Goal: Task Accomplishment & Management: Manage account settings

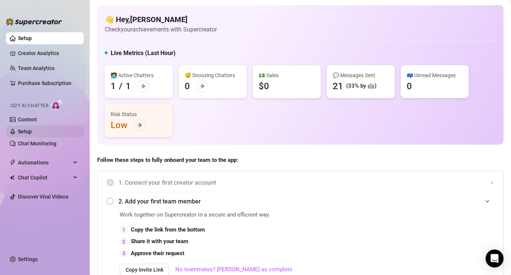
click at [32, 132] on link "Setup" at bounding box center [25, 131] width 14 height 6
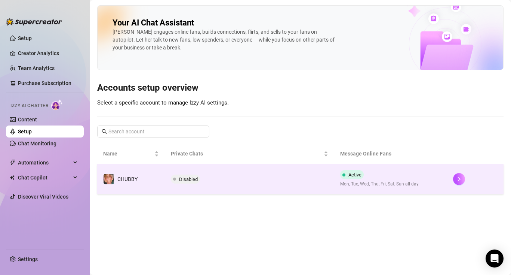
click at [193, 170] on td "Disabled" at bounding box center [249, 179] width 169 height 30
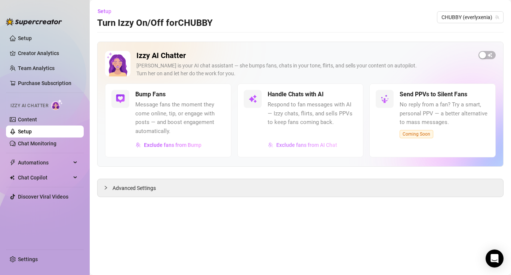
click at [301, 143] on span "Exclude fans from AI Chat" at bounding box center [306, 145] width 61 height 6
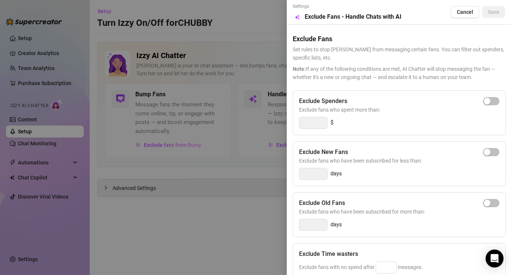
click at [252, 116] on div at bounding box center [255, 137] width 511 height 275
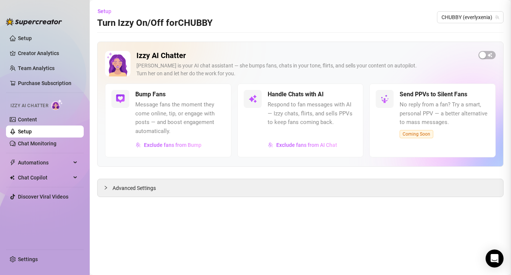
click at [285, 111] on span "Respond to fan messages with AI — Izzy chats, flirts, and sells PPVs to keep fa…" at bounding box center [313, 113] width 90 height 27
click at [290, 97] on h5 "Handle Chats with AI" at bounding box center [296, 94] width 56 height 9
click at [254, 98] on img at bounding box center [252, 98] width 9 height 9
click at [272, 109] on span "Respond to fan messages with AI — Izzy chats, flirts, and sells PPVs to keep fa…" at bounding box center [313, 113] width 90 height 27
click at [278, 123] on span "Respond to fan messages with AI — Izzy chats, flirts, and sells PPVs to keep fa…" at bounding box center [313, 113] width 90 height 27
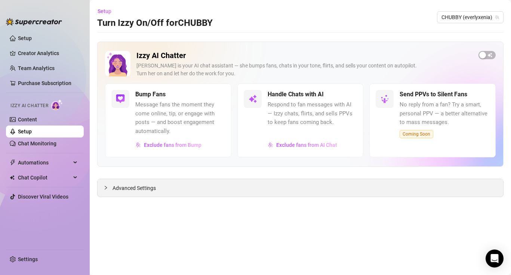
click at [181, 187] on div "Advanced Settings" at bounding box center [301, 188] width 406 height 18
click at [142, 188] on span "Advanced Settings" at bounding box center [134, 188] width 43 height 8
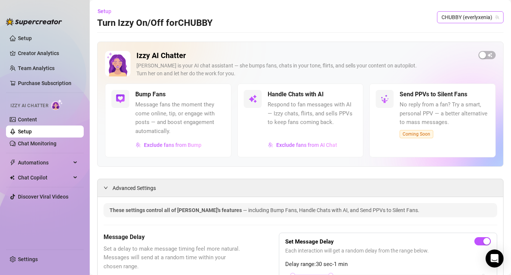
click at [467, 18] on span "CHUBBY (everlyxenia)" at bounding box center [471, 17] width 58 height 11
click at [319, 114] on span "Respond to fan messages with AI — Izzy chats, flirts, and sells PPVs to keep fa…" at bounding box center [313, 113] width 90 height 27
click at [272, 97] on h5 "Handle Chats with AI" at bounding box center [296, 94] width 56 height 9
click at [255, 99] on img at bounding box center [252, 98] width 9 height 9
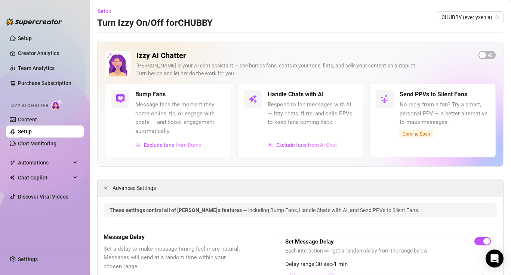
click at [255, 99] on img at bounding box center [252, 98] width 9 height 9
click at [296, 130] on div at bounding box center [313, 132] width 90 height 9
click at [37, 120] on link "Content" at bounding box center [27, 119] width 19 height 6
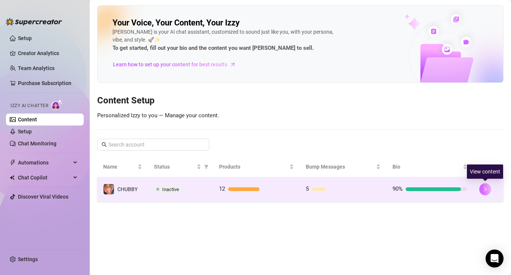
click at [483, 190] on icon "right" at bounding box center [485, 188] width 5 height 5
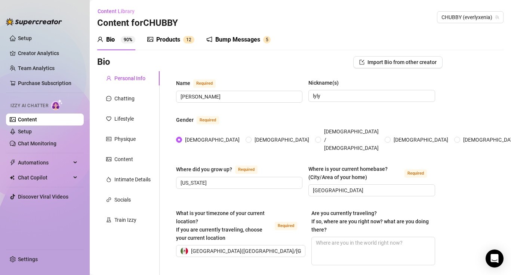
click at [176, 39] on div "Products" at bounding box center [168, 39] width 24 height 9
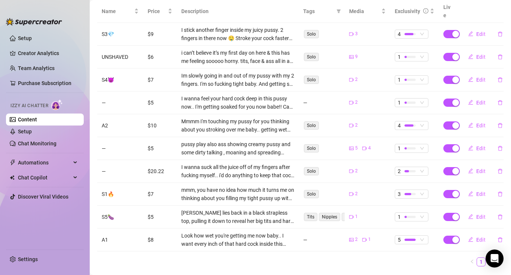
scroll to position [165, 0]
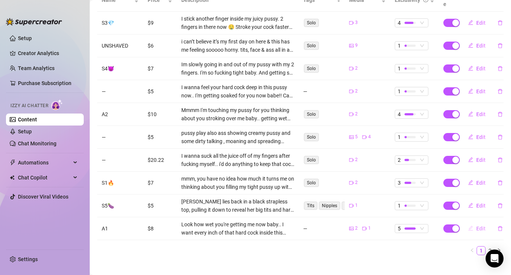
click at [480, 225] on span "Edit" at bounding box center [481, 228] width 9 height 6
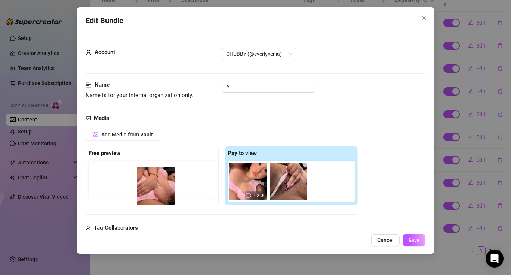
drag, startPoint x: 337, startPoint y: 178, endPoint x: 163, endPoint y: 183, distance: 174.7
click at [163, 183] on div "Free preview Pay to view 02:00" at bounding box center [222, 175] width 272 height 59
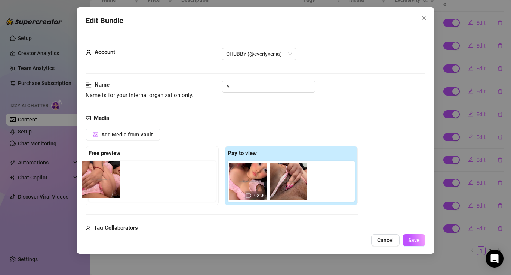
drag, startPoint x: 322, startPoint y: 184, endPoint x: 94, endPoint y: 182, distance: 228.9
click at [91, 183] on div "Free preview Pay to view 02:00" at bounding box center [222, 175] width 272 height 59
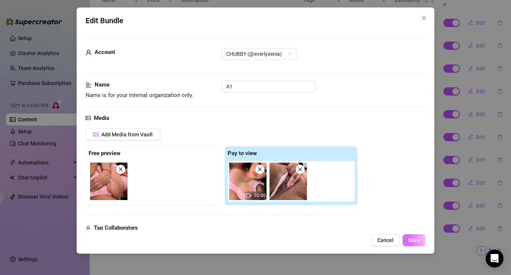
click at [413, 240] on span "Save" at bounding box center [414, 240] width 12 height 6
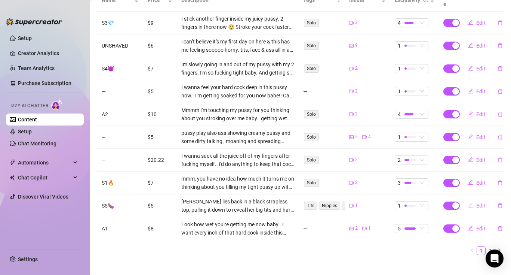
click at [482, 202] on span "Edit" at bounding box center [481, 205] width 9 height 6
type textarea "I start to finger my pussy faster. Going with the speed of your strokes. Moving…"
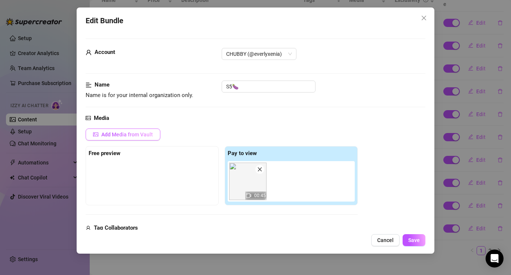
click at [145, 135] on span "Add Media from Vault" at bounding box center [127, 134] width 52 height 6
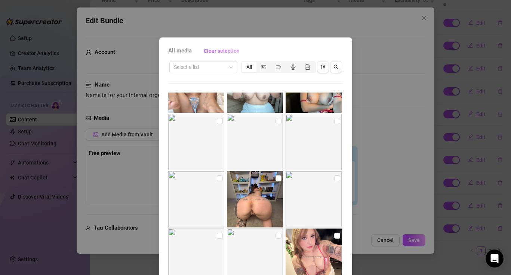
scroll to position [0, 0]
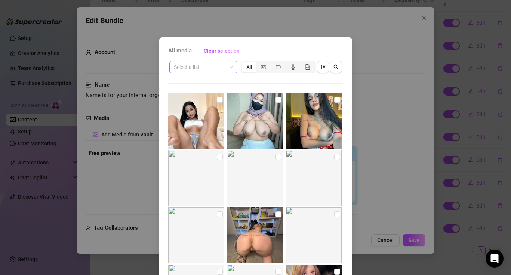
click at [195, 69] on input "search" at bounding box center [200, 66] width 52 height 11
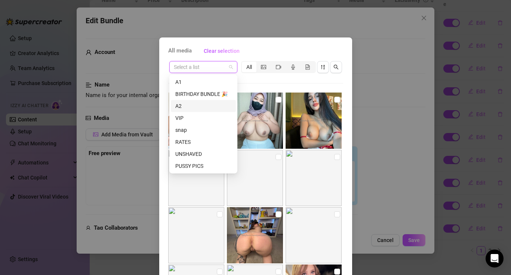
click at [191, 106] on div "A2" at bounding box center [203, 106] width 56 height 8
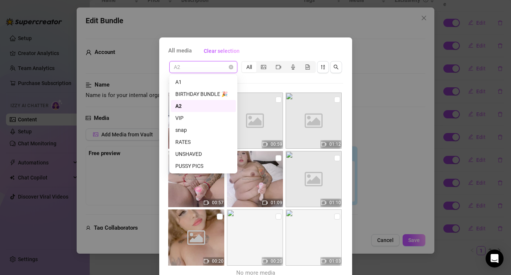
click at [217, 65] on span "A2" at bounding box center [203, 66] width 59 height 11
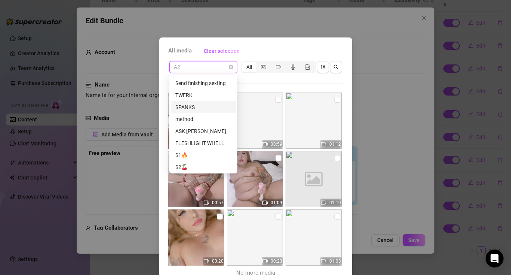
scroll to position [132, 0]
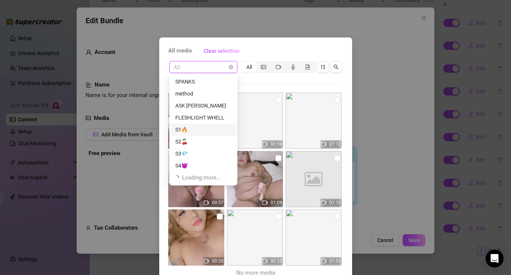
click at [197, 131] on div "S1🔥" at bounding box center [203, 129] width 56 height 8
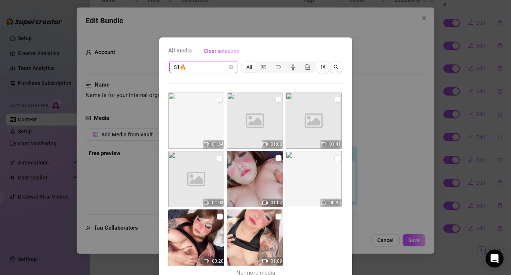
click at [227, 67] on span "S1🔥" at bounding box center [203, 66] width 59 height 11
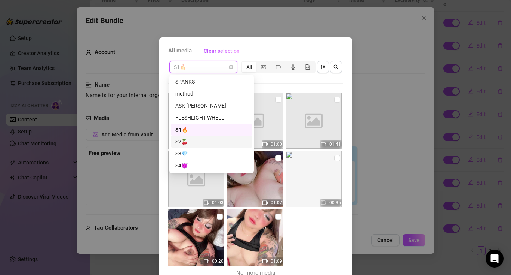
click at [198, 137] on div "S2🍒" at bounding box center [212, 141] width 82 height 12
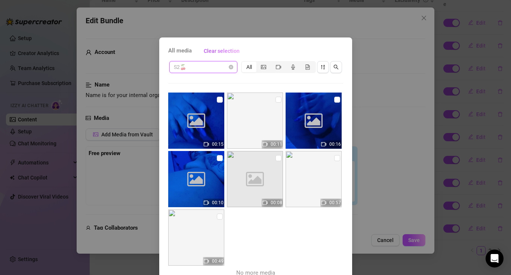
click at [228, 66] on span "S2🍒" at bounding box center [203, 66] width 59 height 11
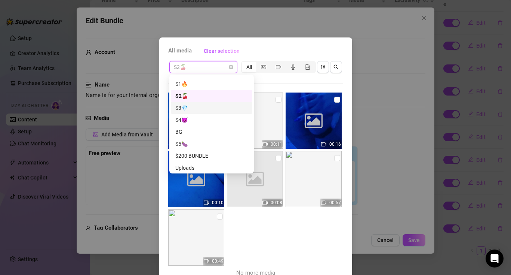
scroll to position [194, 0]
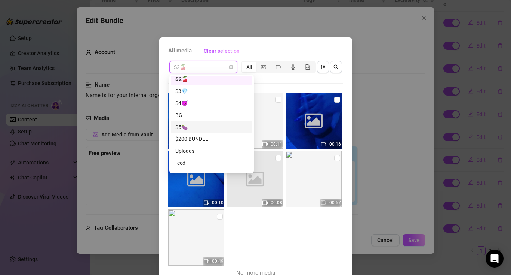
click at [197, 126] on div "S5🍆" at bounding box center [211, 127] width 73 height 8
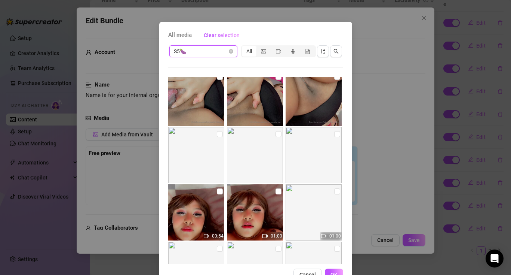
scroll to position [0, 0]
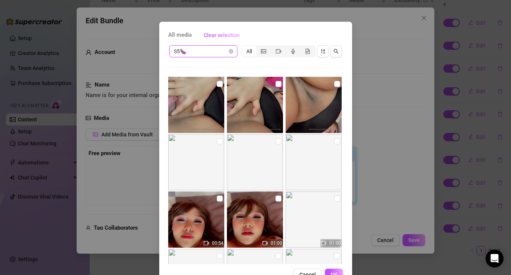
click at [305, 157] on img at bounding box center [314, 162] width 56 height 56
click at [335, 83] on input "checkbox" at bounding box center [337, 84] width 6 height 6
checkbox input "true"
click at [336, 272] on span "OK" at bounding box center [334, 274] width 7 height 6
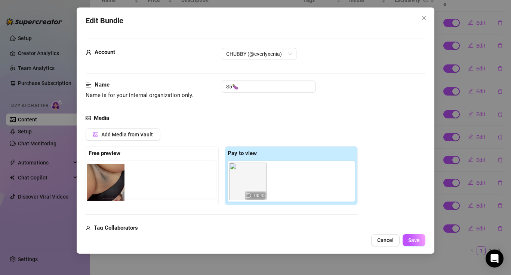
drag, startPoint x: 288, startPoint y: 187, endPoint x: 103, endPoint y: 188, distance: 185.5
click at [103, 188] on div "Free preview Pay to view 00:45" at bounding box center [222, 175] width 272 height 59
drag, startPoint x: 297, startPoint y: 182, endPoint x: 119, endPoint y: 184, distance: 178.8
click at [117, 184] on div "Free preview Pay to view 00:45" at bounding box center [222, 175] width 272 height 59
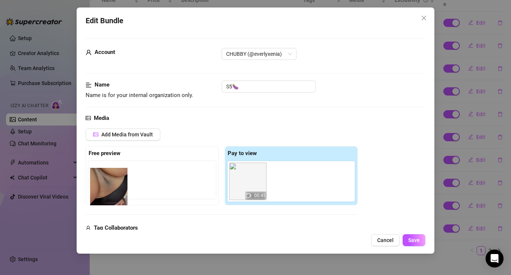
drag, startPoint x: 286, startPoint y: 183, endPoint x: 105, endPoint y: 188, distance: 181.1
click at [104, 188] on div "Free preview Pay to view 00:45" at bounding box center [222, 175] width 272 height 59
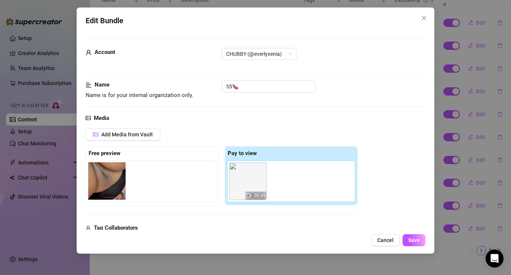
drag, startPoint x: 289, startPoint y: 185, endPoint x: 107, endPoint y: 185, distance: 182.5
click at [105, 185] on div "Free preview Pay to view 00:45" at bounding box center [222, 175] width 272 height 59
click at [412, 240] on span "Save" at bounding box center [414, 240] width 12 height 6
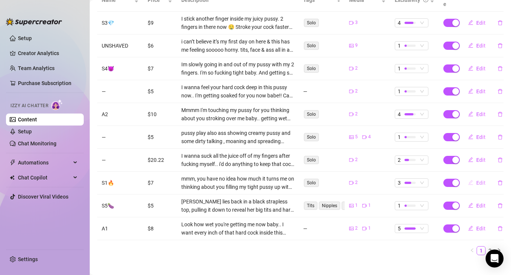
click at [478, 180] on span "Edit" at bounding box center [481, 183] width 9 height 6
type textarea "mmm, you have no idea how much it turns me on thinking about you filling my tig…"
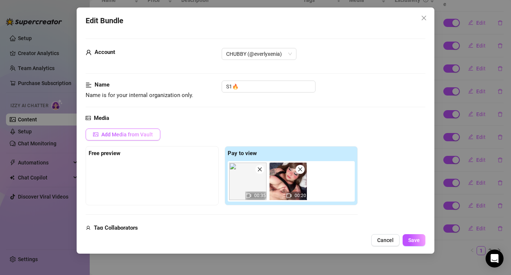
click at [131, 134] on span "Add Media from Vault" at bounding box center [127, 134] width 52 height 6
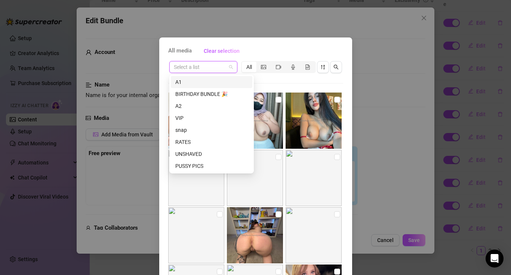
click at [223, 68] on input "search" at bounding box center [200, 66] width 52 height 11
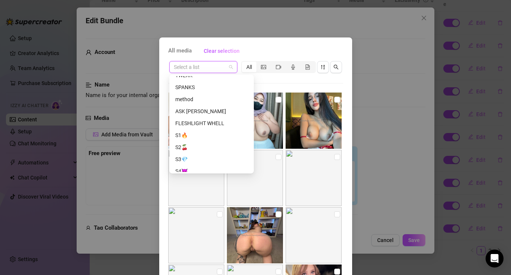
scroll to position [132, 0]
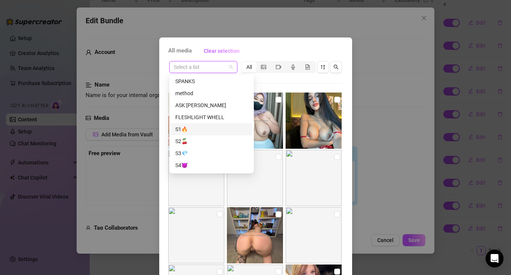
click at [187, 126] on div "S1🔥" at bounding box center [211, 129] width 73 height 8
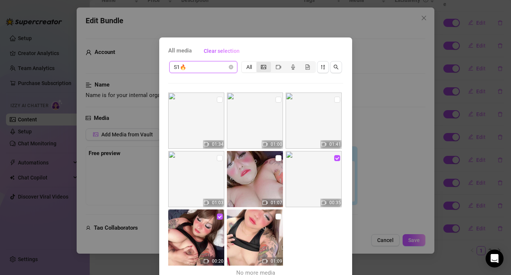
click at [264, 70] on div "segmented control" at bounding box center [264, 67] width 15 height 10
click at [258, 63] on input "segmented control" at bounding box center [258, 63] width 0 height 0
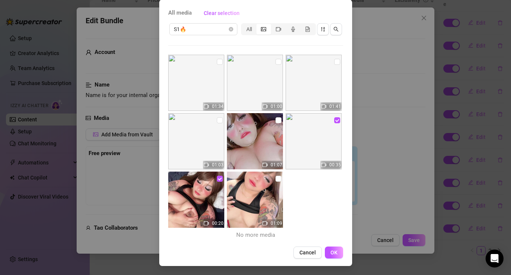
scroll to position [0, 0]
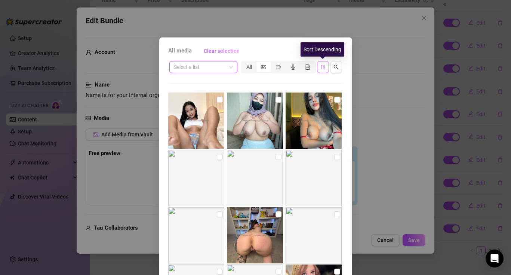
click at [320, 70] on button "button" at bounding box center [323, 67] width 12 height 12
click at [325, 66] on icon "sort-descending" at bounding box center [323, 66] width 5 height 5
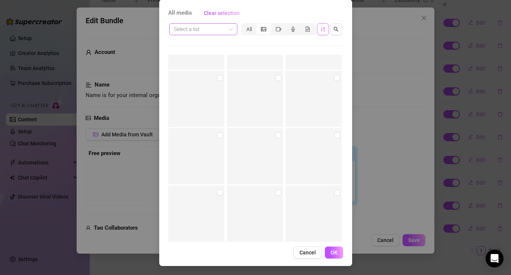
scroll to position [19549, 0]
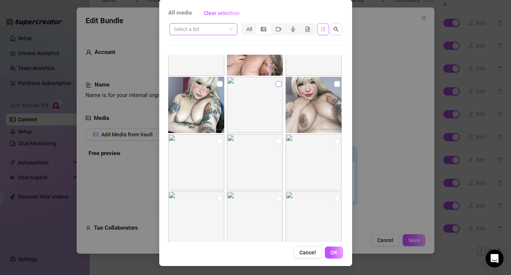
click at [277, 83] on input "checkbox" at bounding box center [279, 84] width 6 height 6
checkbox input "true"
click at [336, 254] on span "OK" at bounding box center [334, 252] width 7 height 6
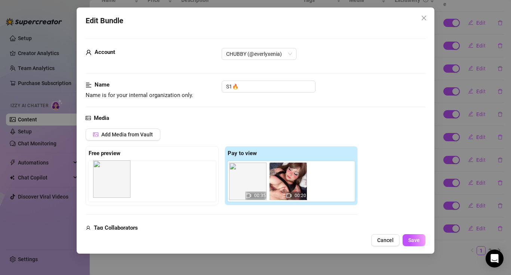
drag, startPoint x: 330, startPoint y: 186, endPoint x: 111, endPoint y: 184, distance: 218.8
click at [111, 184] on div "Free preview Pay to view 00:35 00:20" at bounding box center [222, 175] width 272 height 59
click at [407, 238] on button "Save" at bounding box center [414, 240] width 23 height 12
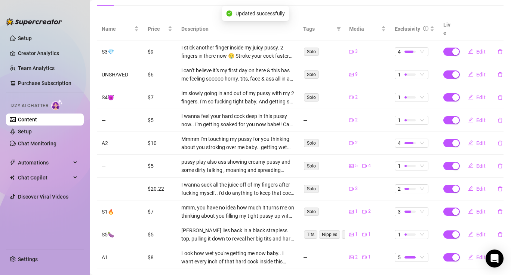
scroll to position [131, 0]
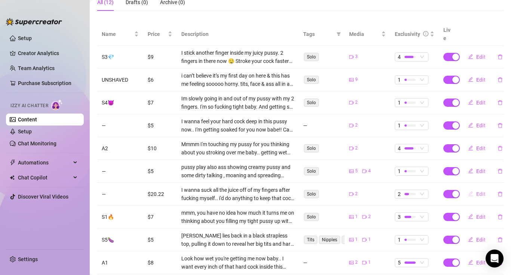
click at [481, 191] on span "Edit" at bounding box center [481, 194] width 9 height 6
type textarea "Can we cum together? I'm sooo fucking close! I can't believe how badly you made…"
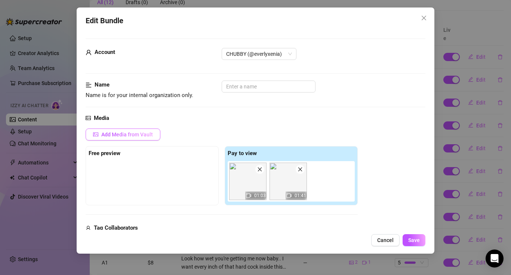
click at [150, 132] on span "Add Media from Vault" at bounding box center [127, 134] width 52 height 6
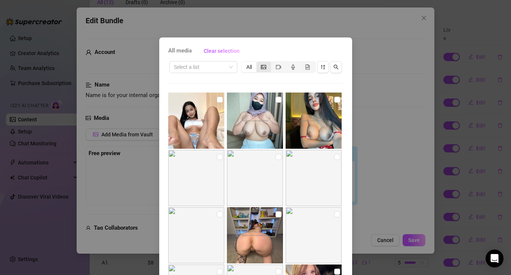
click at [262, 70] on div "segmented control" at bounding box center [264, 67] width 15 height 10
click at [258, 63] on input "segmented control" at bounding box center [258, 63] width 0 height 0
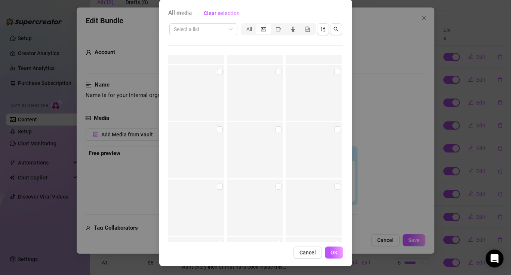
scroll to position [15473, 0]
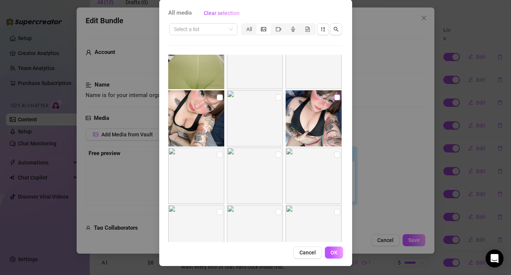
click at [338, 95] on input "checkbox" at bounding box center [337, 97] width 6 height 6
checkbox input "true"
click at [331, 254] on span "OK" at bounding box center [334, 252] width 7 height 6
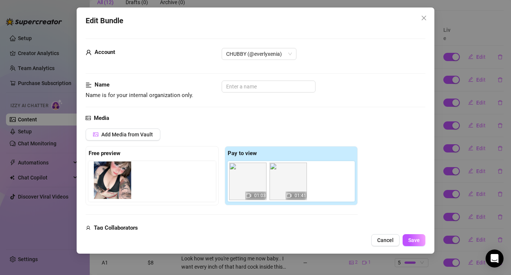
drag, startPoint x: 332, startPoint y: 190, endPoint x: 113, endPoint y: 189, distance: 219.2
click at [113, 189] on div "Free preview Pay to view 01:03 01:41" at bounding box center [222, 175] width 272 height 59
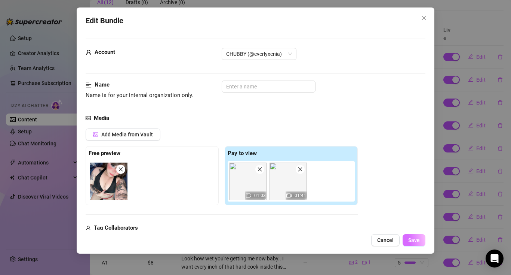
click at [421, 239] on button "Save" at bounding box center [414, 240] width 23 height 12
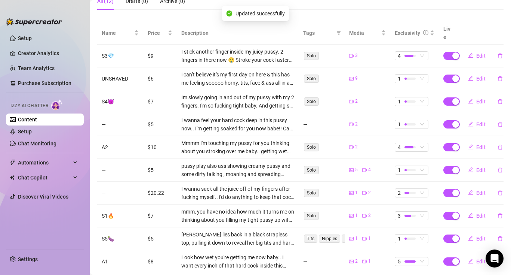
scroll to position [139, 0]
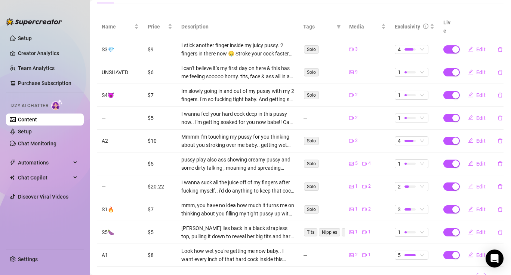
click at [478, 183] on span "Edit" at bounding box center [481, 186] width 9 height 6
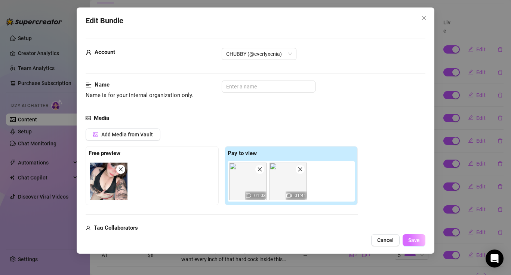
click at [415, 240] on span "Save" at bounding box center [414, 240] width 12 height 6
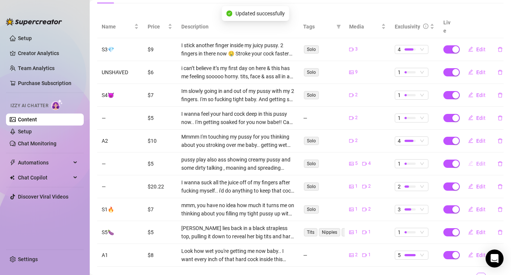
click at [480, 160] on span "Edit" at bounding box center [481, 163] width 9 height 6
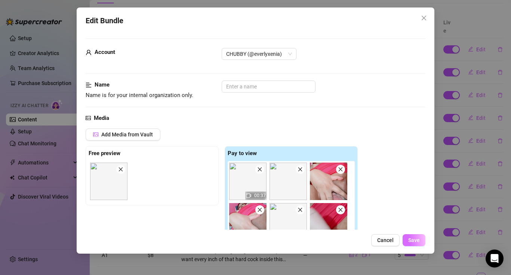
click at [412, 238] on span "Save" at bounding box center [414, 240] width 12 height 6
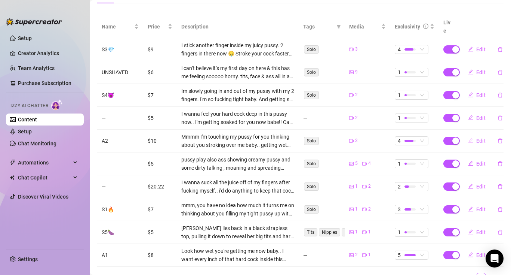
click at [480, 138] on span "Edit" at bounding box center [481, 141] width 9 height 6
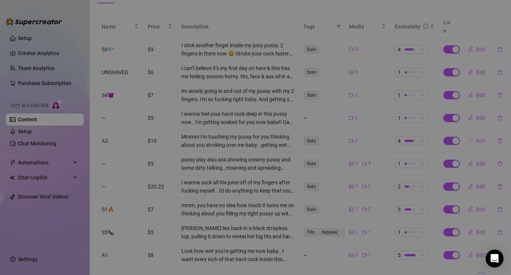
type textarea "Mmmm I'm touching my pussy for you thinking about you stroking over me baby.. g…"
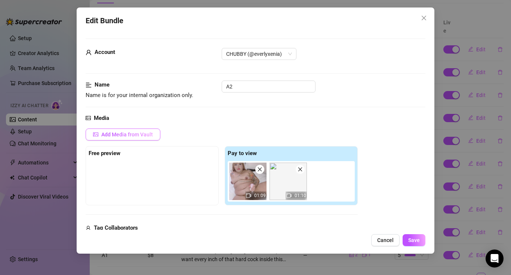
click at [133, 138] on button "Add Media from Vault" at bounding box center [123, 134] width 75 height 12
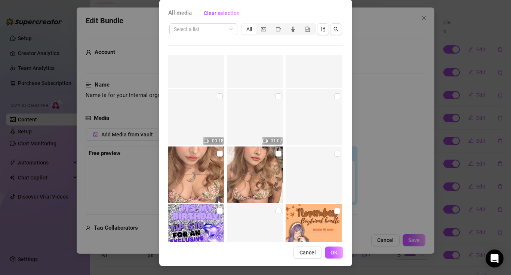
scroll to position [4713, 0]
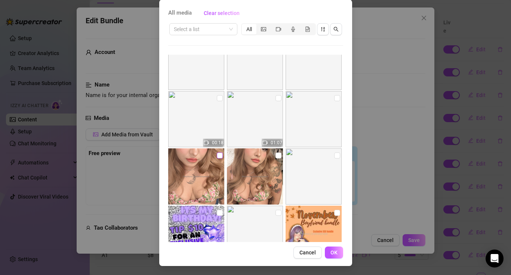
click at [221, 154] on input "checkbox" at bounding box center [220, 155] width 6 height 6
checkbox input "true"
click at [333, 250] on span "OK" at bounding box center [334, 252] width 7 height 6
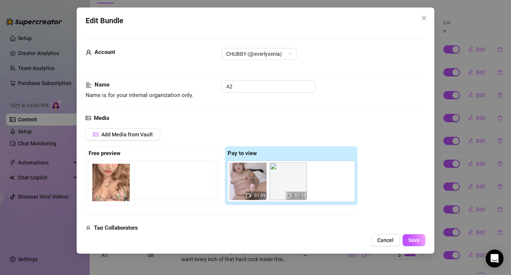
drag, startPoint x: 324, startPoint y: 180, endPoint x: 104, endPoint y: 180, distance: 220.3
click at [104, 180] on div "Free preview Pay to view 01:09 01:10" at bounding box center [222, 175] width 272 height 59
drag, startPoint x: 331, startPoint y: 187, endPoint x: 111, endPoint y: 188, distance: 220.7
click at [111, 188] on div "Free preview Pay to view 01:09 01:10" at bounding box center [222, 175] width 272 height 59
drag, startPoint x: 328, startPoint y: 190, endPoint x: 107, endPoint y: 188, distance: 221.1
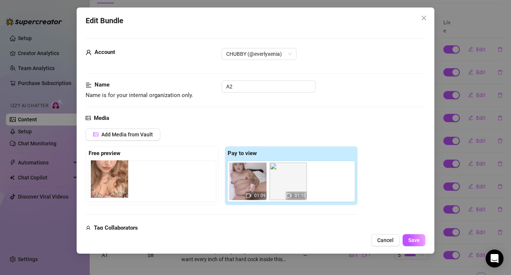
click at [107, 188] on div "Free preview Pay to view 01:09 01:10" at bounding box center [222, 175] width 272 height 59
click at [419, 240] on span "Save" at bounding box center [414, 240] width 12 height 6
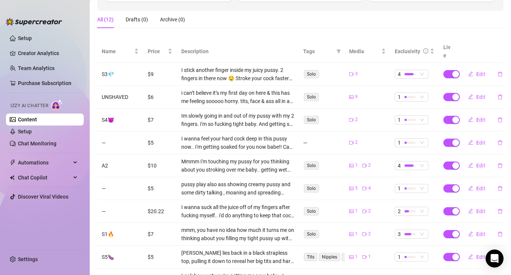
scroll to position [112, 0]
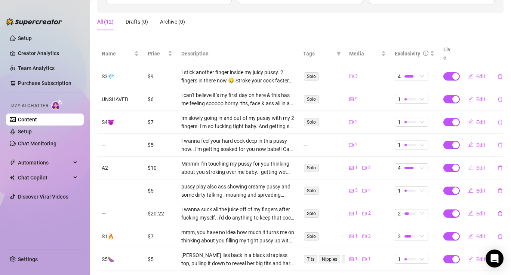
click at [482, 165] on span "Edit" at bounding box center [481, 168] width 9 height 6
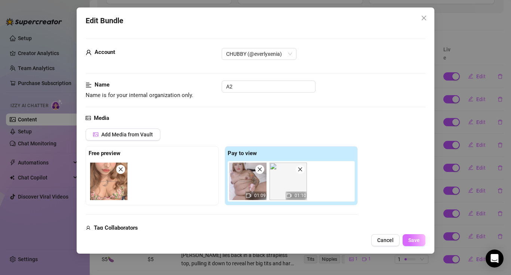
click at [420, 237] on button "Save" at bounding box center [414, 240] width 23 height 12
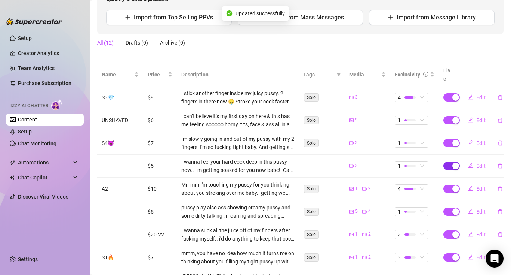
scroll to position [83, 0]
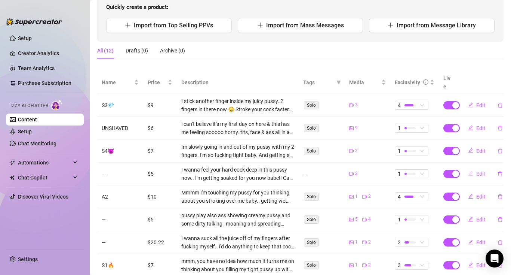
click at [480, 171] on span "Edit" at bounding box center [481, 174] width 9 height 6
type textarea "I wanna feel your hard cock deep in this pussy now.. I'm getting soaked for you…"
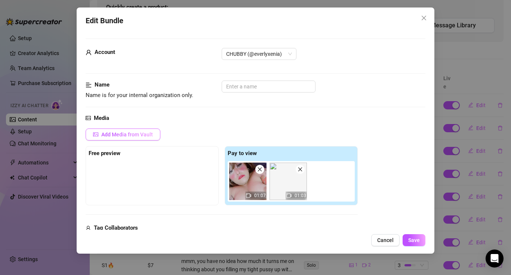
click at [120, 137] on span "Add Media from Vault" at bounding box center [127, 134] width 52 height 6
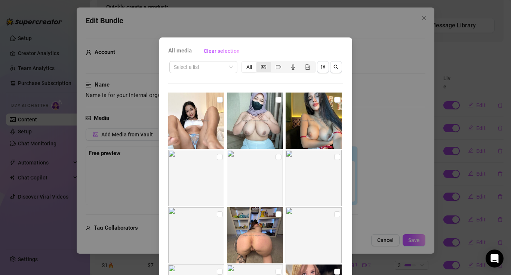
click at [268, 65] on div "segmented control" at bounding box center [264, 67] width 15 height 10
click at [258, 63] on input "segmented control" at bounding box center [258, 63] width 0 height 0
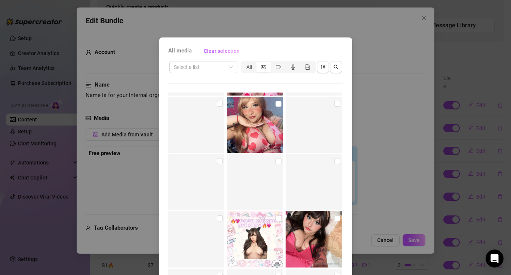
scroll to position [16649, 0]
click at [340, 102] on img at bounding box center [314, 124] width 56 height 56
click at [336, 102] on input "checkbox" at bounding box center [337, 103] width 6 height 6
checkbox input "true"
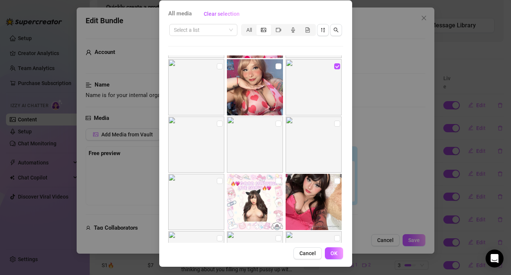
scroll to position [38, 0]
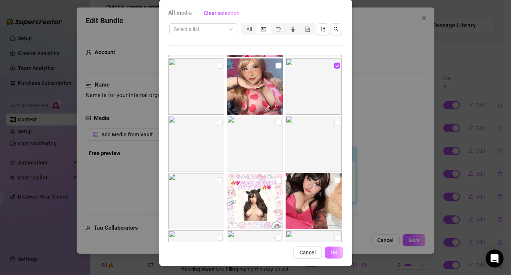
click at [333, 253] on span "OK" at bounding box center [334, 252] width 7 height 6
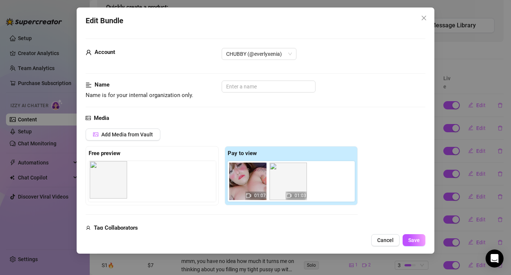
drag, startPoint x: 330, startPoint y: 181, endPoint x: 109, endPoint y: 180, distance: 221.4
click at [108, 180] on div "Free preview Pay to view 01:07 01:03" at bounding box center [222, 175] width 272 height 59
click at [415, 240] on span "Save" at bounding box center [414, 240] width 12 height 6
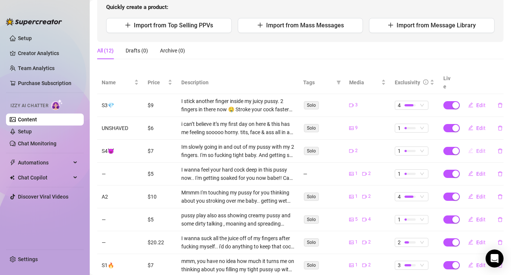
click at [482, 148] on span "Edit" at bounding box center [481, 151] width 9 height 6
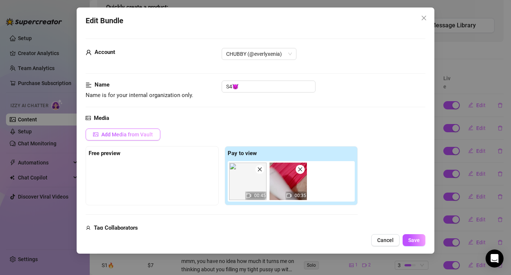
click at [111, 132] on span "Add Media from Vault" at bounding box center [127, 134] width 52 height 6
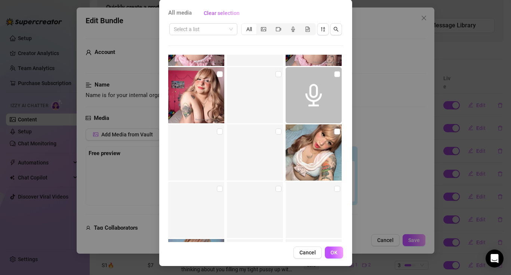
scroll to position [18870, 0]
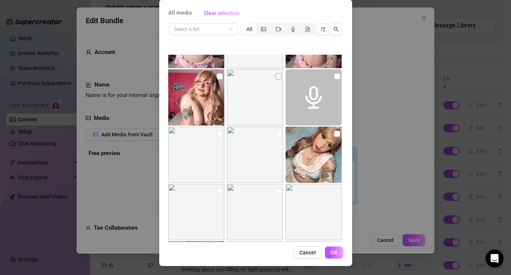
click at [278, 79] on input "checkbox" at bounding box center [279, 76] width 6 height 6
checkbox input "true"
click at [337, 253] on span "OK" at bounding box center [334, 252] width 7 height 6
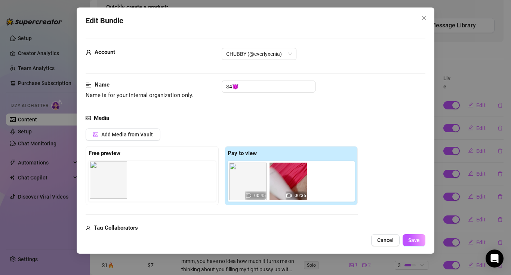
drag, startPoint x: 332, startPoint y: 182, endPoint x: 110, endPoint y: 181, distance: 222.2
click at [110, 181] on div "Free preview Pay to view 00:45 00:35" at bounding box center [222, 175] width 272 height 59
click at [423, 239] on button "Save" at bounding box center [414, 240] width 23 height 12
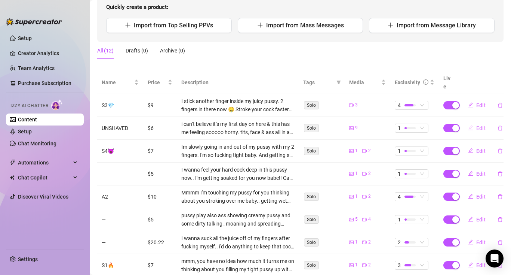
click at [480, 125] on span "Edit" at bounding box center [481, 128] width 9 height 6
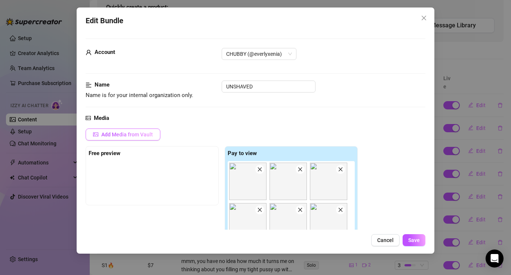
click at [119, 136] on span "Add Media from Vault" at bounding box center [127, 134] width 52 height 6
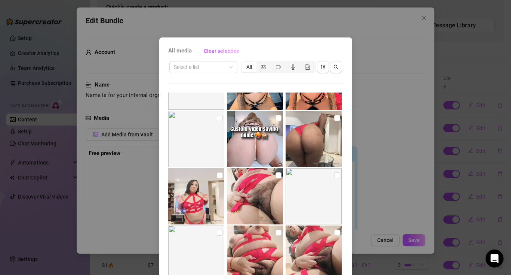
scroll to position [7587, 0]
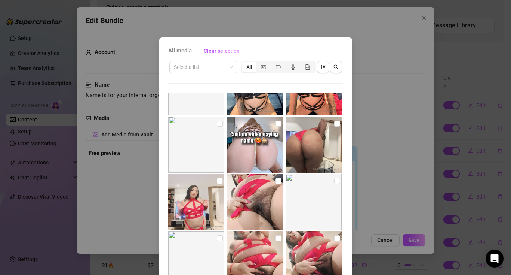
click at [220, 179] on input "checkbox" at bounding box center [220, 181] width 6 height 6
checkbox input "true"
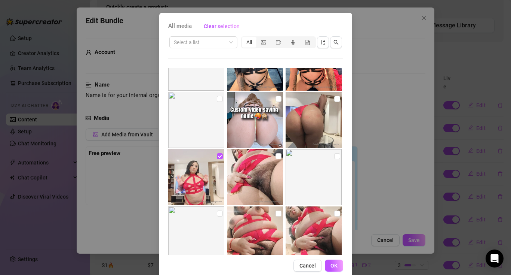
scroll to position [38, 0]
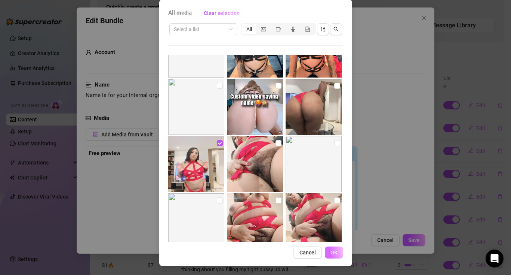
click at [335, 251] on span "OK" at bounding box center [334, 252] width 7 height 6
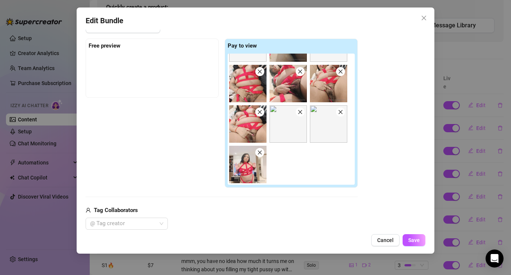
scroll to position [102, 0]
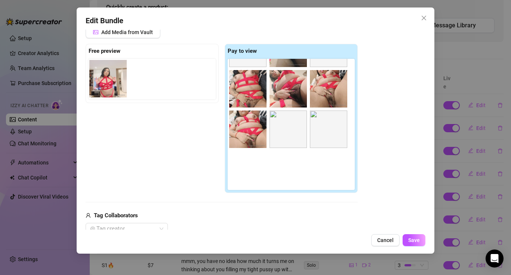
drag, startPoint x: 249, startPoint y: 169, endPoint x: 106, endPoint y: 76, distance: 170.2
click at [106, 76] on div "Free preview Pay to view" at bounding box center [222, 118] width 272 height 149
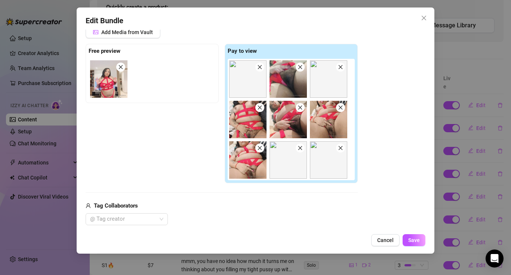
scroll to position [0, 0]
click at [415, 233] on div "Edit Bundle Account CHUBBY (@everlyxenia) Name Name is for your internal organi…" at bounding box center [256, 130] width 358 height 246
click at [416, 235] on button "Save" at bounding box center [414, 240] width 23 height 12
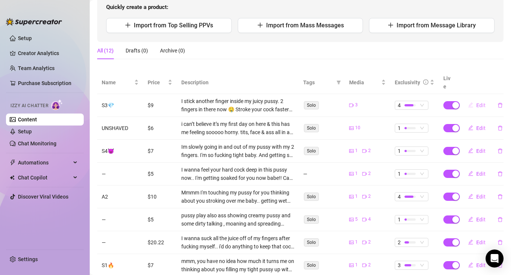
click at [481, 102] on span "Edit" at bounding box center [481, 105] width 9 height 6
type textarea "I stick another finger inside my juicy pussy. 2 fingers in there now 🤤 Stroke y…"
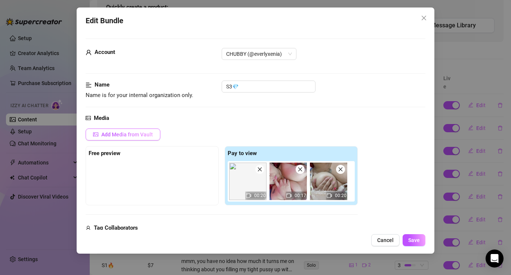
click at [119, 135] on span "Add Media from Vault" at bounding box center [127, 134] width 52 height 6
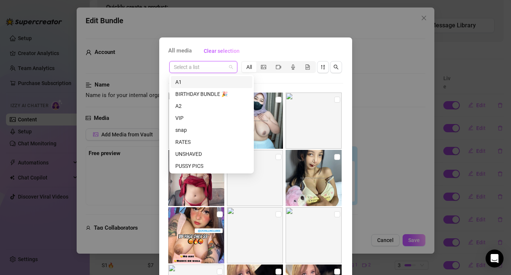
click at [221, 68] on input "search" at bounding box center [200, 66] width 52 height 11
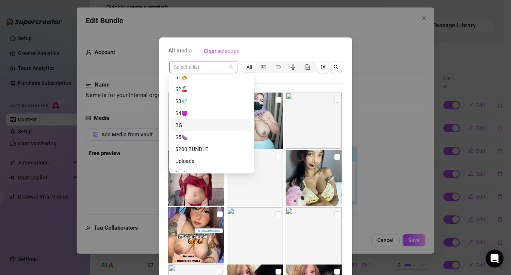
scroll to position [182, 0]
click at [195, 104] on div "S3💎" at bounding box center [211, 103] width 73 height 8
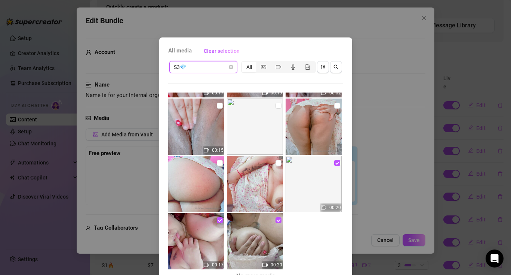
scroll to position [168, 0]
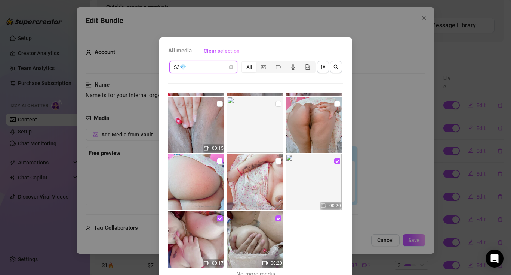
click at [217, 160] on input "checkbox" at bounding box center [220, 161] width 6 height 6
checkbox input "true"
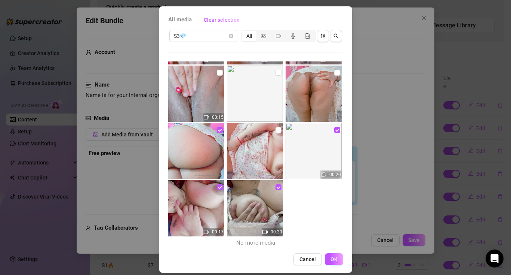
scroll to position [38, 0]
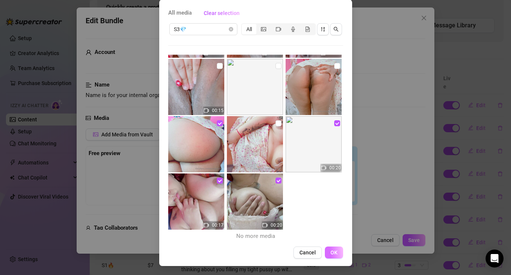
click at [333, 247] on button "OK" at bounding box center [334, 252] width 18 height 12
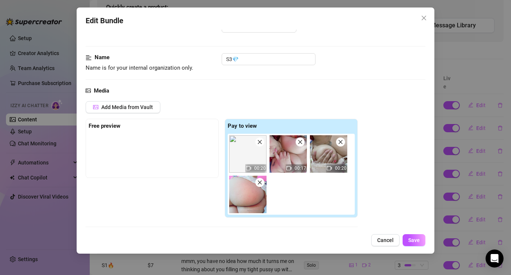
scroll to position [36, 0]
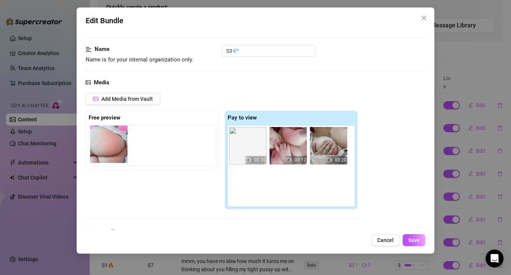
drag, startPoint x: 249, startPoint y: 188, endPoint x: 108, endPoint y: 145, distance: 146.5
click at [108, 145] on div "Free preview Pay to view 00:20 00:17 00:20" at bounding box center [222, 159] width 272 height 99
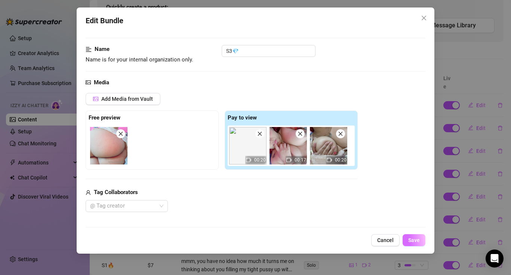
click at [417, 240] on span "Save" at bounding box center [414, 240] width 12 height 6
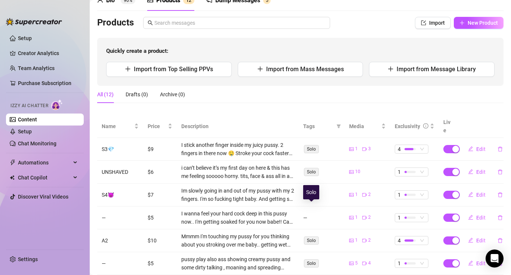
scroll to position [0, 0]
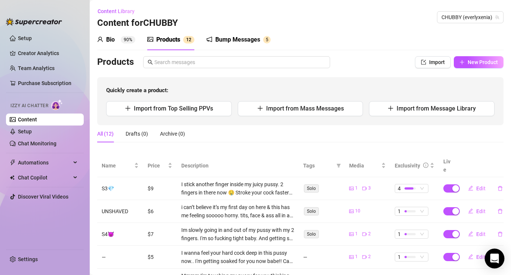
click at [496, 253] on div "Open Intercom Messenger" at bounding box center [495, 258] width 20 height 20
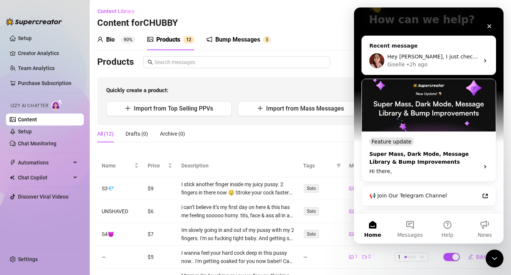
scroll to position [140, 0]
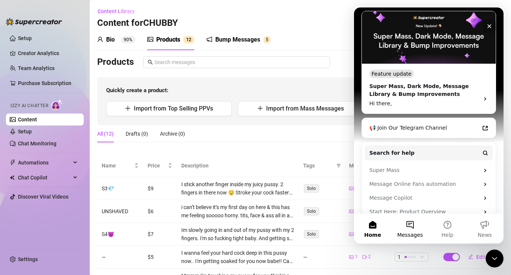
click at [409, 226] on button "Messages" at bounding box center [410, 228] width 37 height 30
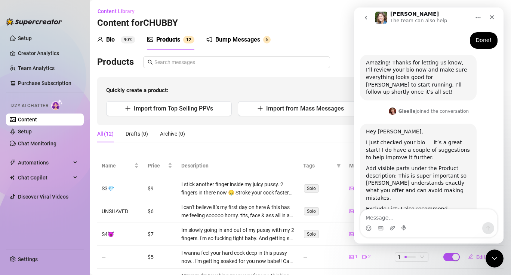
scroll to position [665, 0]
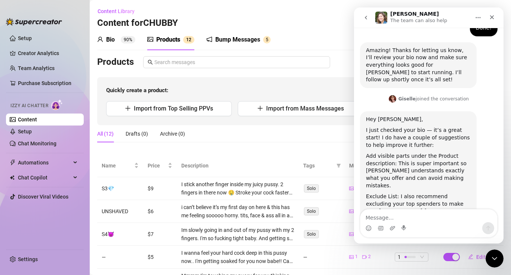
click at [396, 218] on textarea "Message…" at bounding box center [429, 215] width 137 height 13
type textarea "HI i just made the changes adding previews"
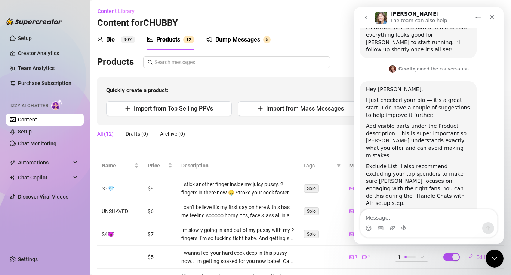
click at [368, 18] on icon "go back" at bounding box center [366, 18] width 6 height 6
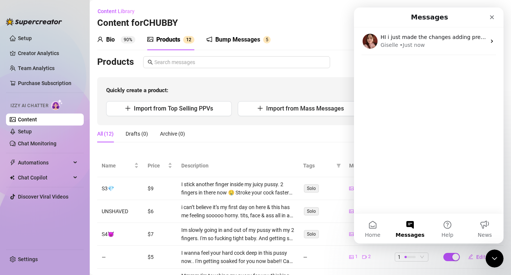
scroll to position [0, 0]
click at [306, 87] on span "Quickly create a product:" at bounding box center [300, 90] width 389 height 9
click at [492, 15] on icon "Close" at bounding box center [492, 17] width 6 height 6
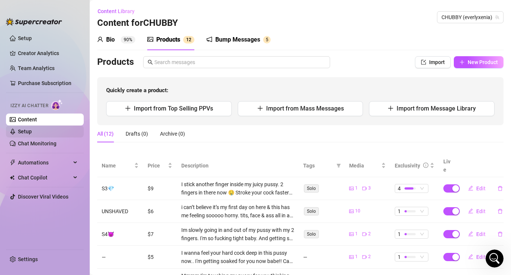
click at [32, 132] on link "Setup" at bounding box center [25, 131] width 14 height 6
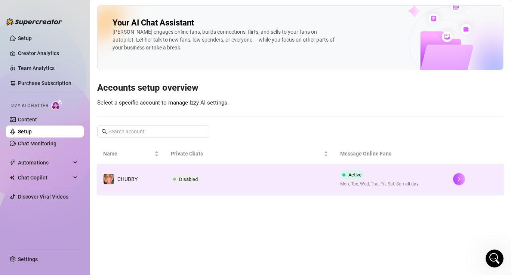
click at [220, 171] on td "Disabled" at bounding box center [249, 179] width 169 height 30
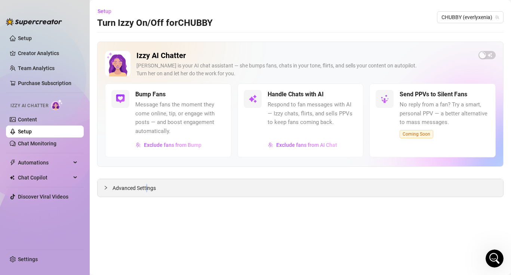
click at [147, 190] on span "Advanced Settings" at bounding box center [134, 188] width 43 height 8
